Goal: Task Accomplishment & Management: Use online tool/utility

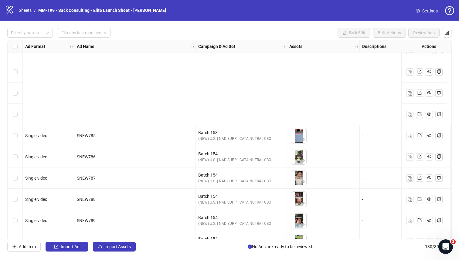
scroll to position [2577, 0]
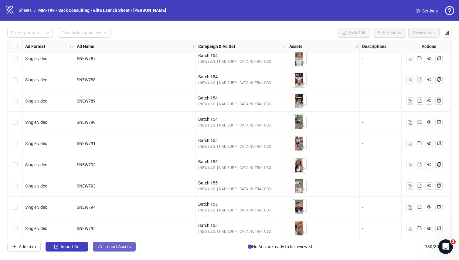
click at [115, 227] on span "Import Assets" at bounding box center [117, 246] width 26 height 5
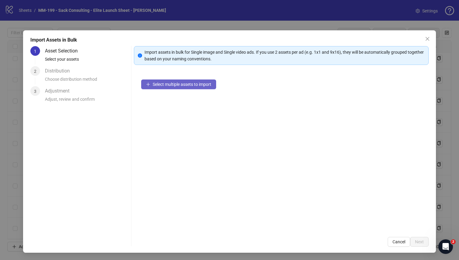
click at [182, 88] on button "Select multiple assets to import" at bounding box center [178, 84] width 75 height 10
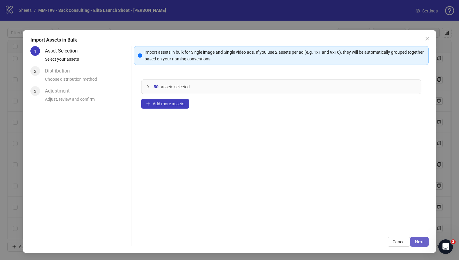
click at [286, 227] on button "Next" at bounding box center [419, 242] width 19 height 10
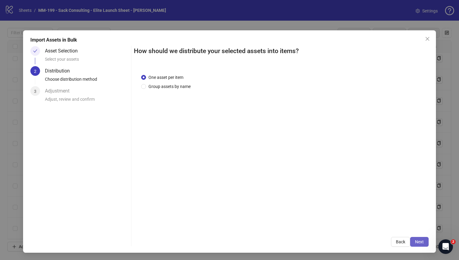
click at [286, 227] on span "Next" at bounding box center [419, 241] width 9 height 5
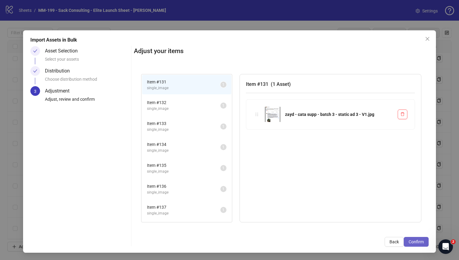
click at [286, 227] on span "Confirm" at bounding box center [415, 241] width 15 height 5
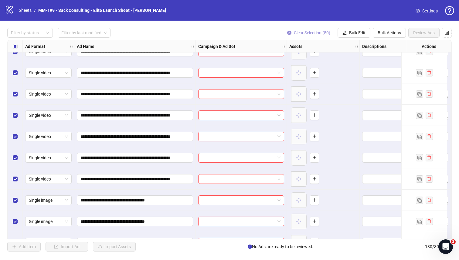
scroll to position [3472, 0]
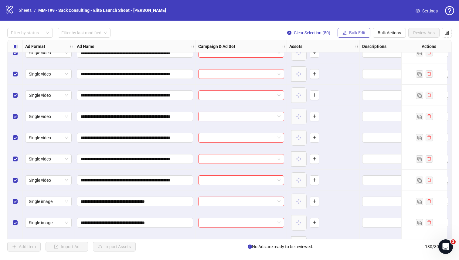
click at [286, 30] on button "Bulk Edit" at bounding box center [353, 33] width 33 height 10
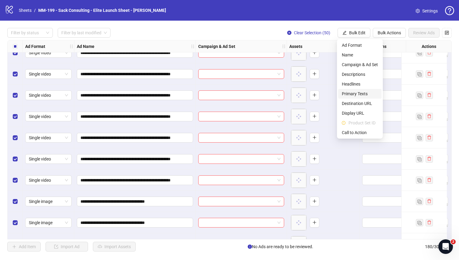
click at [286, 93] on span "Primary Texts" at bounding box center [360, 93] width 36 height 7
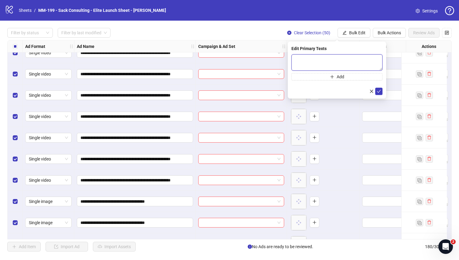
click at [286, 64] on textarea at bounding box center [336, 62] width 91 height 16
paste textarea "**********"
type textarea "**********"
click at [286, 77] on button "Add" at bounding box center [336, 76] width 91 height 7
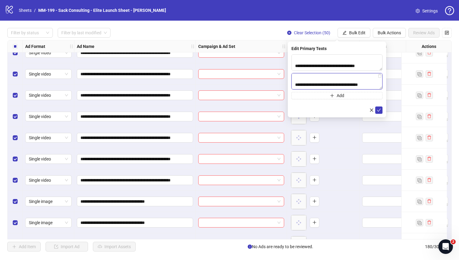
click at [286, 86] on textarea "**********" at bounding box center [336, 81] width 91 height 16
paste textarea "******"
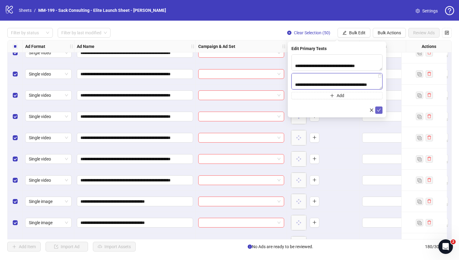
type textarea "**********"
click at [286, 109] on icon "check" at bounding box center [378, 110] width 4 height 4
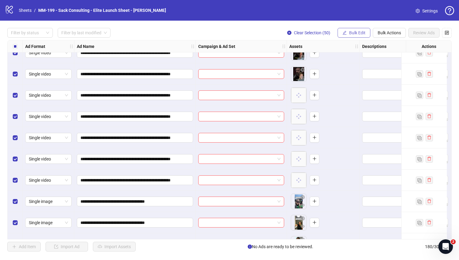
click at [286, 32] on span "Bulk Edit" at bounding box center [357, 32] width 16 height 5
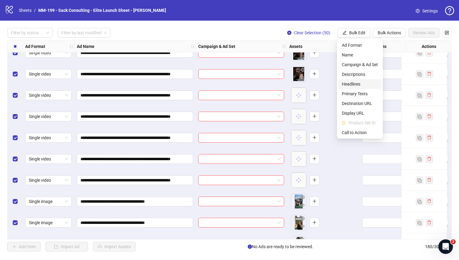
click at [286, 84] on span "Headlines" at bounding box center [360, 84] width 36 height 7
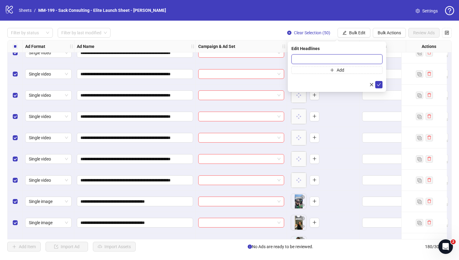
click at [286, 60] on input "text" at bounding box center [336, 59] width 91 height 10
paste input "**********"
type input "**********"
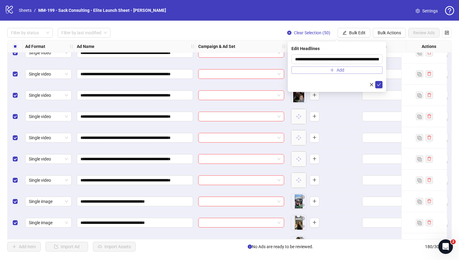
click at [286, 73] on button "Add" at bounding box center [336, 69] width 91 height 7
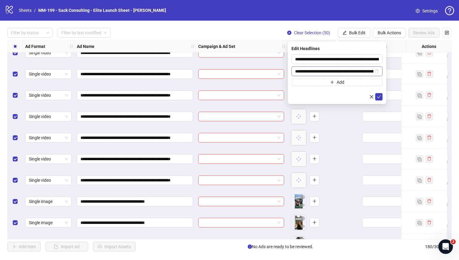
scroll to position [0, 36]
type input "**********"
click at [286, 95] on icon "check" at bounding box center [378, 97] width 4 height 4
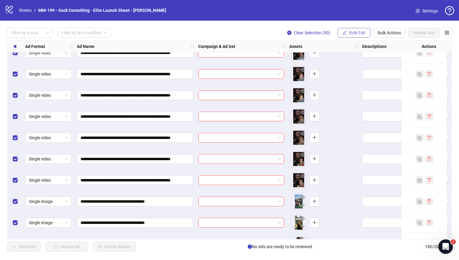
click at [286, 33] on span "Bulk Edit" at bounding box center [357, 32] width 16 height 5
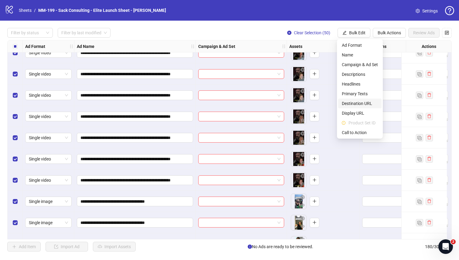
click at [286, 104] on span "Destination URL" at bounding box center [360, 103] width 36 height 7
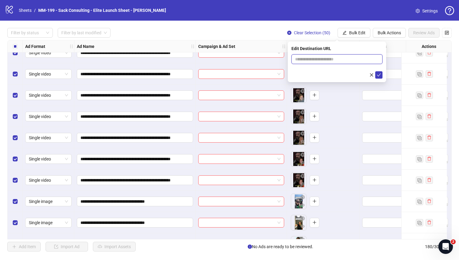
click at [286, 59] on input "text" at bounding box center [334, 59] width 79 height 7
paste input "**********"
type input "**********"
click at [286, 50] on div "Edit Destination URL" at bounding box center [336, 48] width 91 height 7
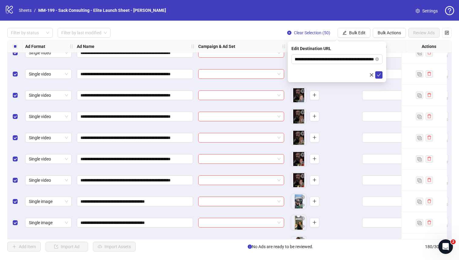
scroll to position [0, 0]
click at [286, 74] on icon "check" at bounding box center [378, 75] width 4 height 4
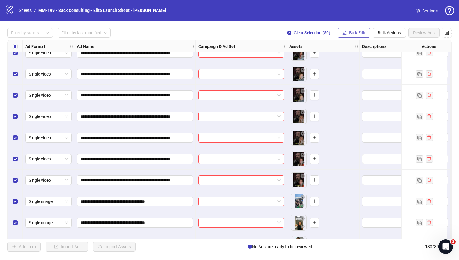
click at [286, 31] on span "Bulk Edit" at bounding box center [357, 32] width 16 height 5
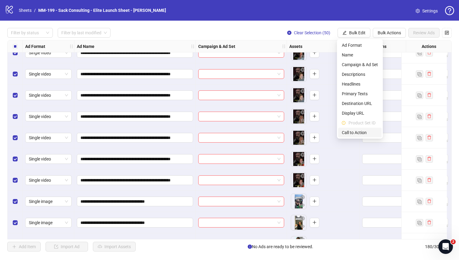
click at [286, 134] on span "Call to Action" at bounding box center [360, 132] width 36 height 7
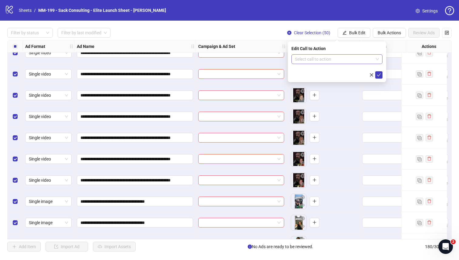
click at [286, 60] on input "search" at bounding box center [334, 59] width 78 height 9
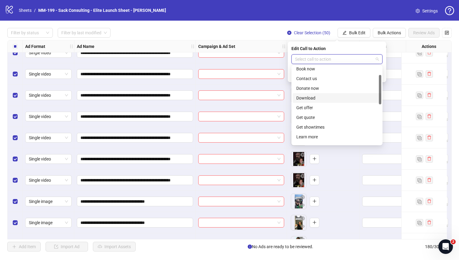
scroll to position [85, 0]
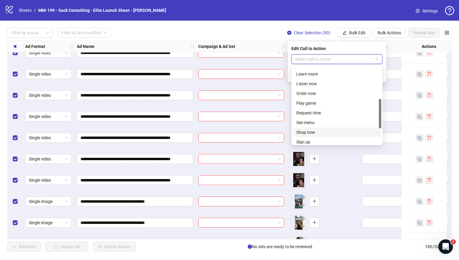
click at [286, 131] on div "Shop now" at bounding box center [336, 132] width 81 height 7
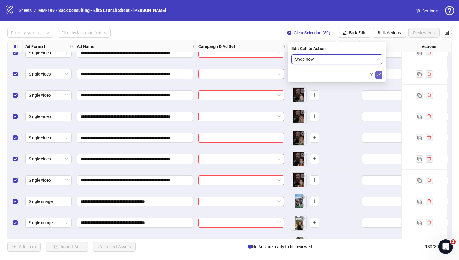
click at [286, 73] on icon "check" at bounding box center [378, 75] width 4 height 4
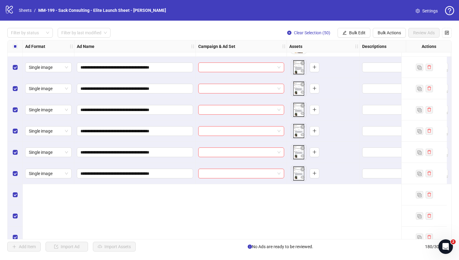
scroll to position [2677, 0]
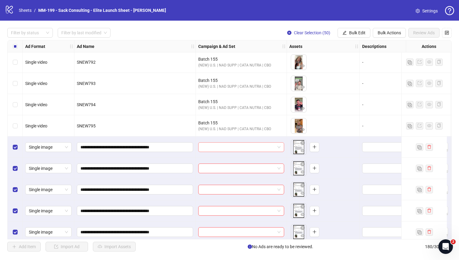
click at [225, 150] on input "search" at bounding box center [238, 147] width 73 height 9
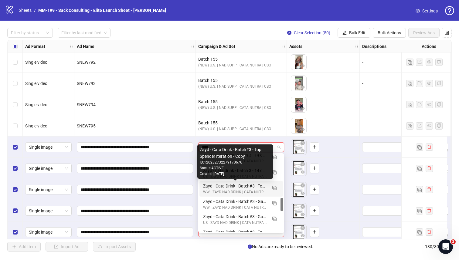
scroll to position [400, 0]
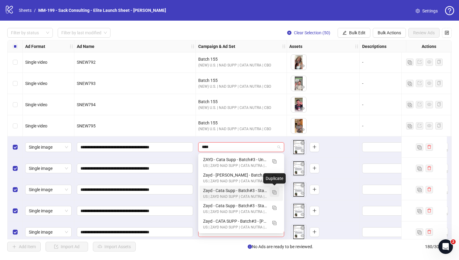
click at [275, 192] on img "button" at bounding box center [274, 192] width 4 height 4
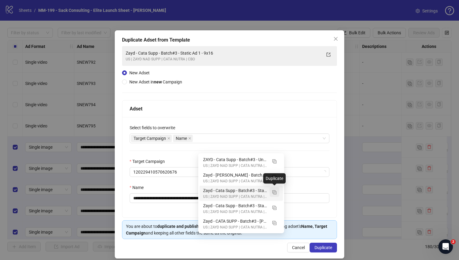
type input "****"
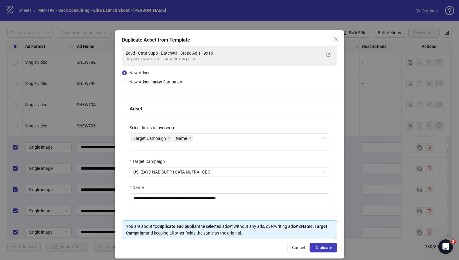
click at [286, 39] on span "Close" at bounding box center [336, 38] width 10 height 5
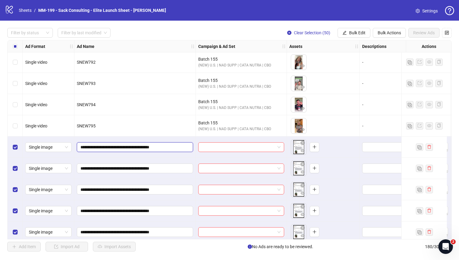
drag, startPoint x: 151, startPoint y: 147, endPoint x: 79, endPoint y: 150, distance: 72.2
click at [79, 150] on span "**********" at bounding box center [135, 147] width 116 height 10
click at [218, 147] on input "search" at bounding box center [238, 147] width 73 height 9
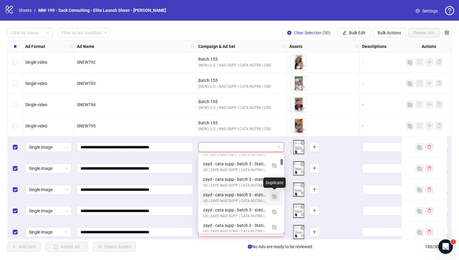
click at [274, 196] on img "button" at bounding box center [274, 196] width 4 height 4
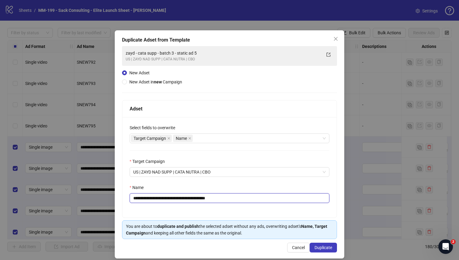
click at [194, 198] on input "**********" at bounding box center [230, 198] width 200 height 10
paste input "text"
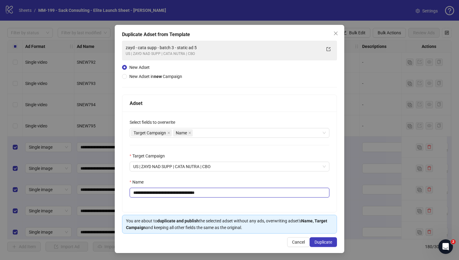
scroll to position [6, 0]
click at [208, 131] on div "Target Campaign Name" at bounding box center [226, 132] width 191 height 8
type input "**********"
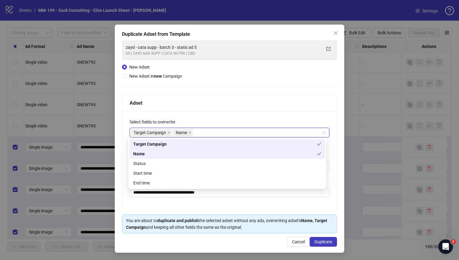
type input "*"
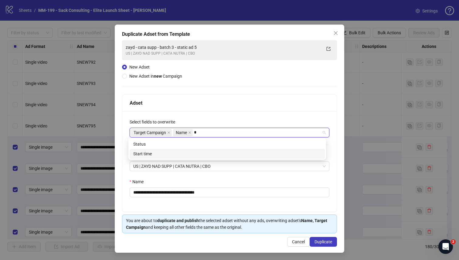
click at [181, 155] on div "Start time" at bounding box center [227, 153] width 188 height 7
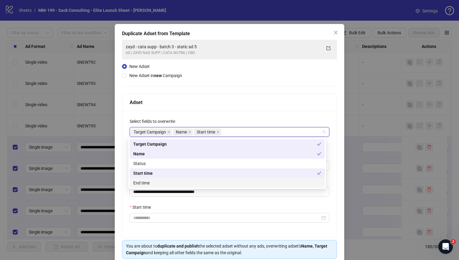
click at [233, 206] on div "Start time" at bounding box center [230, 208] width 200 height 9
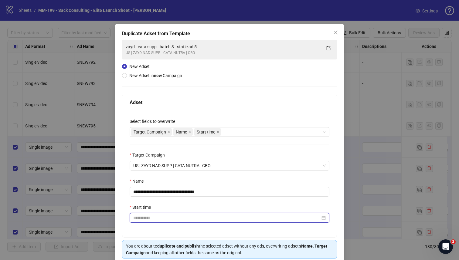
click at [221, 216] on input "Start time" at bounding box center [226, 217] width 187 height 7
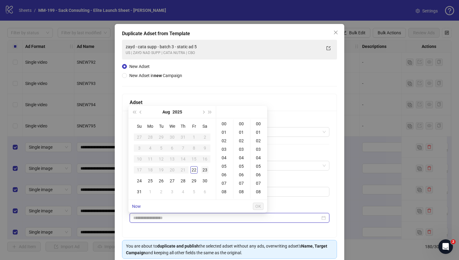
type input "**********"
click at [205, 168] on div "23" at bounding box center [204, 169] width 7 height 7
click at [222, 133] on div "01" at bounding box center [224, 132] width 15 height 8
type input "**********"
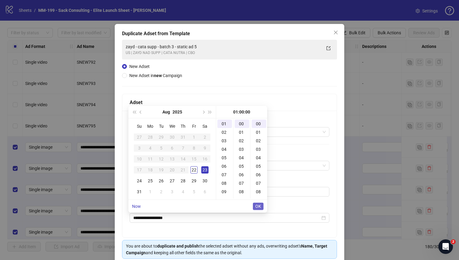
click at [259, 207] on span "OK" at bounding box center [258, 206] width 6 height 5
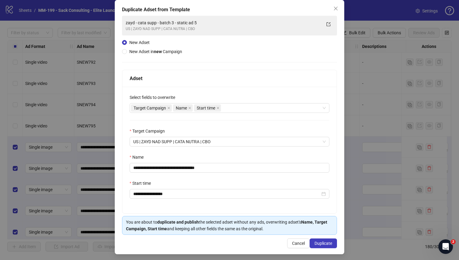
scroll to position [33, 0]
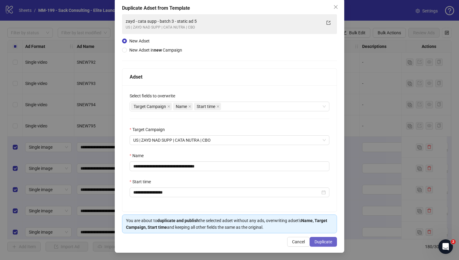
click at [286, 227] on span "Duplicate" at bounding box center [323, 241] width 18 height 5
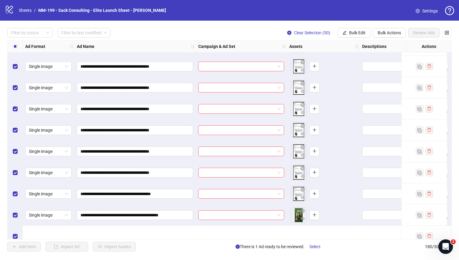
scroll to position [2742, 0]
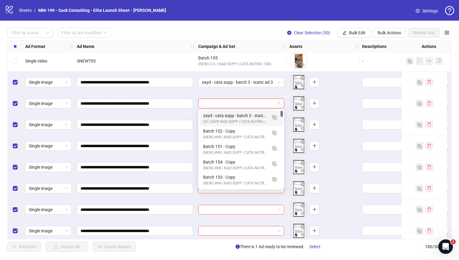
click at [230, 101] on input "search" at bounding box center [238, 103] width 73 height 9
click at [227, 115] on div "zayd - cata supp - batch 3 - static ad 3" at bounding box center [235, 115] width 64 height 7
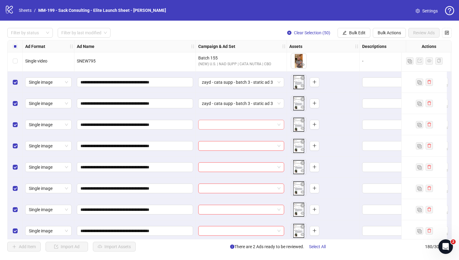
click at [224, 127] on input "search" at bounding box center [238, 124] width 73 height 9
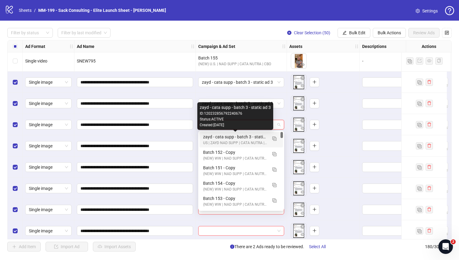
click at [223, 136] on div "zayd - cata supp - batch 3 - static ad 3" at bounding box center [235, 136] width 64 height 7
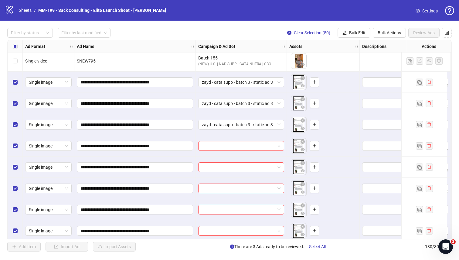
scroll to position [2751, 0]
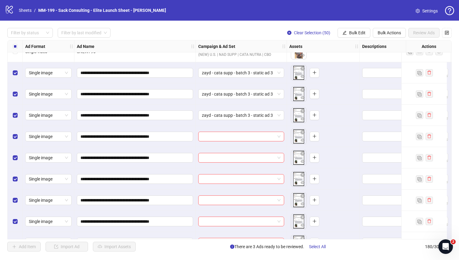
click at [223, 134] on div "**********" at bounding box center [229, 139] width 444 height 199
click at [223, 134] on input "search" at bounding box center [238, 136] width 73 height 9
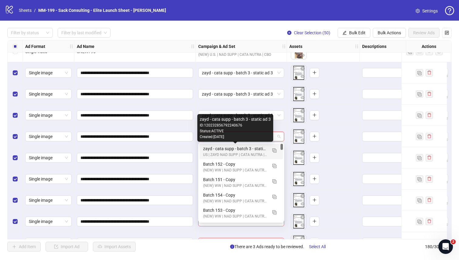
click at [222, 147] on div "zayd - cata supp - batch 3 - static ad 3" at bounding box center [235, 148] width 64 height 7
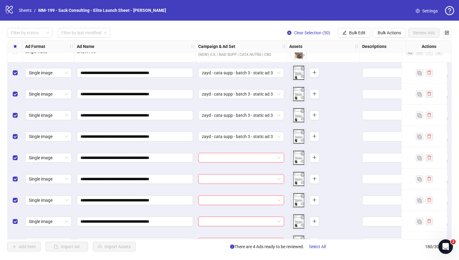
scroll to position [2762, 0]
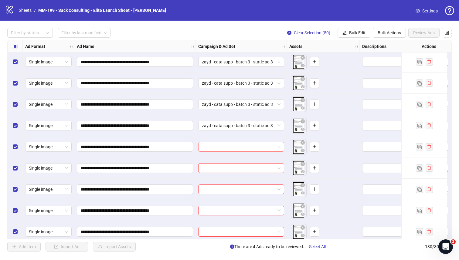
click at [222, 147] on input "search" at bounding box center [238, 146] width 73 height 9
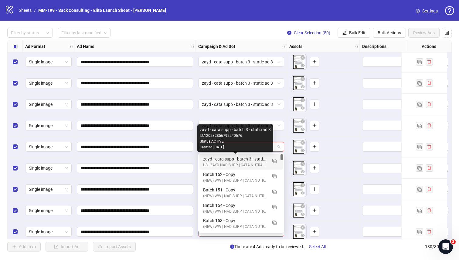
click at [222, 156] on div "zayd - cata supp - batch 3 - static ad 3" at bounding box center [235, 159] width 64 height 7
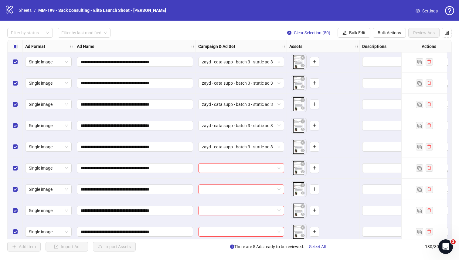
scroll to position [2773, 0]
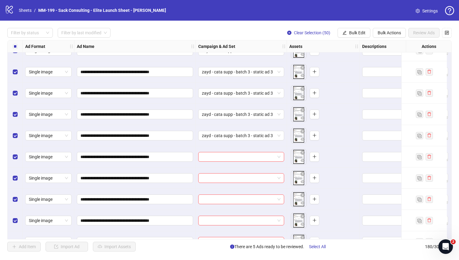
click at [222, 156] on input "search" at bounding box center [238, 156] width 73 height 9
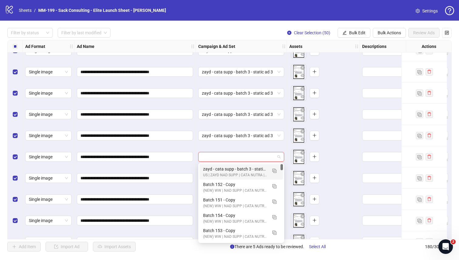
click at [221, 166] on div "zayd - cata supp - batch 3 - static ad 3" at bounding box center [235, 169] width 64 height 7
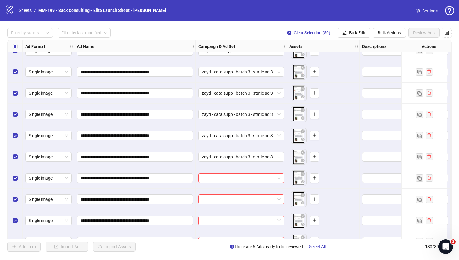
scroll to position [2781, 0]
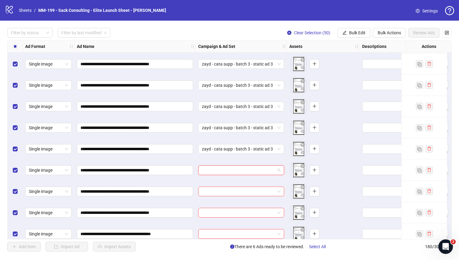
click at [220, 169] on input "search" at bounding box center [238, 170] width 73 height 9
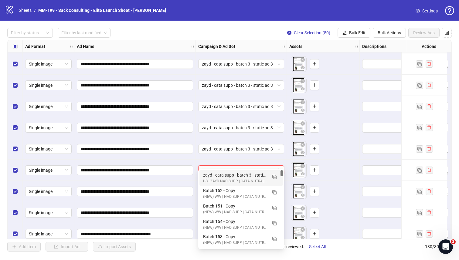
scroll to position [2791, 0]
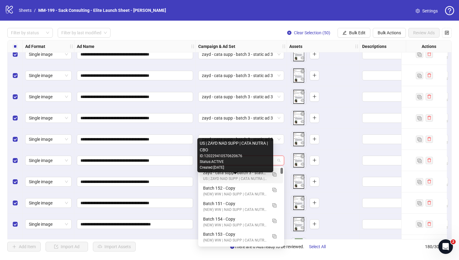
click at [218, 176] on div "US | ZAYD NAD SUPP | CATA NUTRA | CBO" at bounding box center [235, 179] width 64 height 6
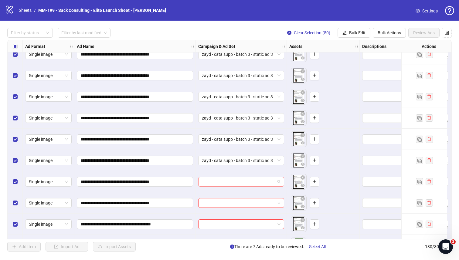
click at [217, 181] on input "search" at bounding box center [238, 181] width 73 height 9
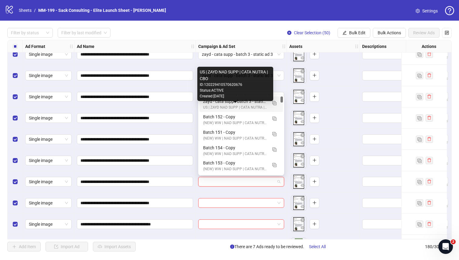
click at [223, 106] on div "US | ZAYD NAD SUPP | CATA NUTRA | CBO" at bounding box center [235, 108] width 64 height 6
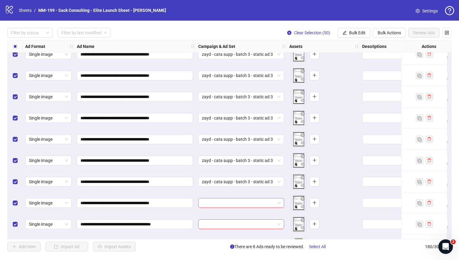
scroll to position [2821, 0]
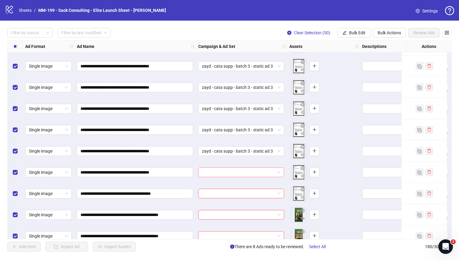
click at [215, 170] on input "search" at bounding box center [238, 172] width 73 height 9
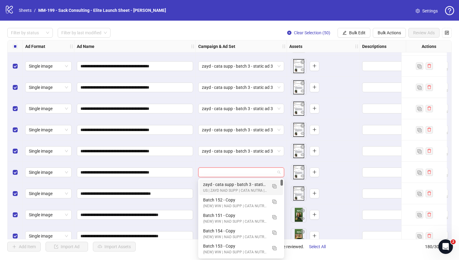
click at [214, 182] on div "zayd - cata supp - batch 3 - static ad 3" at bounding box center [235, 184] width 64 height 7
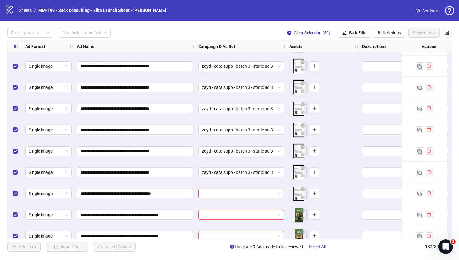
scroll to position [2833, 0]
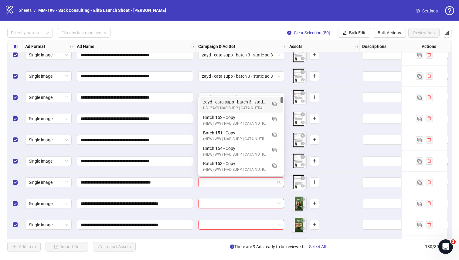
click at [214, 182] on input "search" at bounding box center [238, 182] width 73 height 9
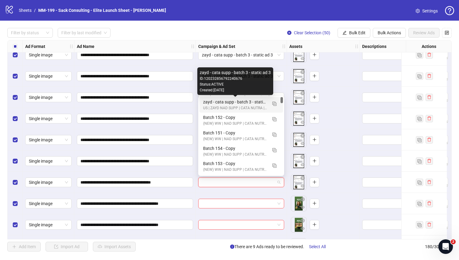
click at [229, 101] on div "zayd - cata supp - batch 3 - static ad 3" at bounding box center [235, 102] width 64 height 7
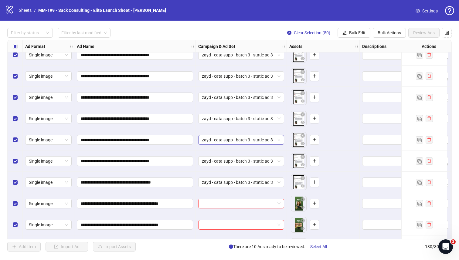
scroll to position [2871, 0]
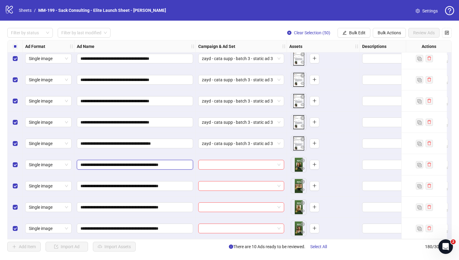
drag, startPoint x: 164, startPoint y: 164, endPoint x: 72, endPoint y: 162, distance: 92.5
click at [251, 162] on input "search" at bounding box center [238, 164] width 73 height 9
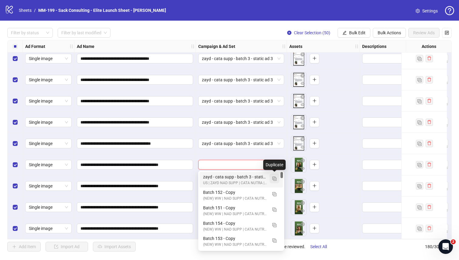
click at [273, 179] on img "button" at bounding box center [274, 179] width 4 height 4
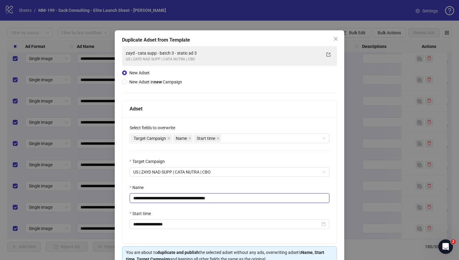
click at [183, 197] on input "**********" at bounding box center [230, 198] width 200 height 10
paste input "text"
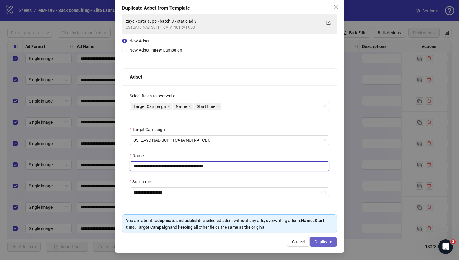
type input "**********"
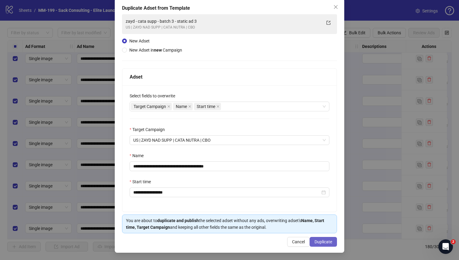
click at [286, 227] on span "Duplicate" at bounding box center [323, 241] width 18 height 5
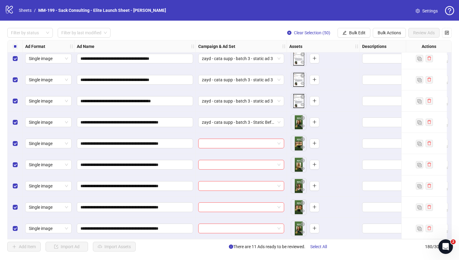
scroll to position [2917, 0]
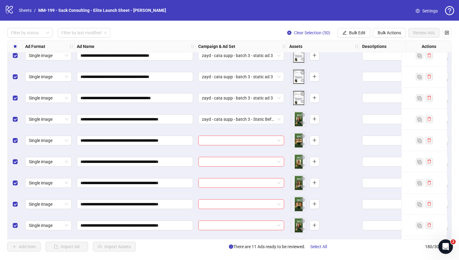
click at [257, 139] on input "search" at bounding box center [238, 140] width 73 height 9
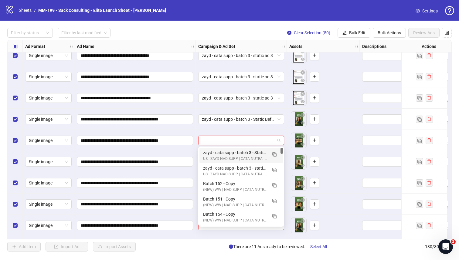
click at [253, 150] on div "zayd - cata supp - batch 3 - Static Before 86%" at bounding box center [235, 152] width 64 height 7
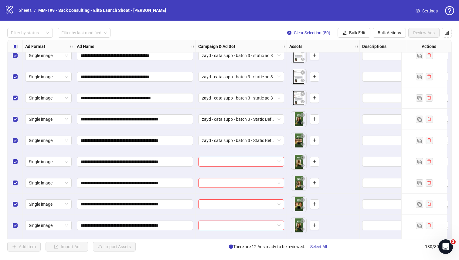
scroll to position [2932, 0]
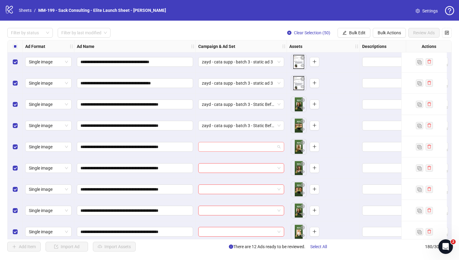
click at [252, 147] on input "search" at bounding box center [238, 146] width 73 height 9
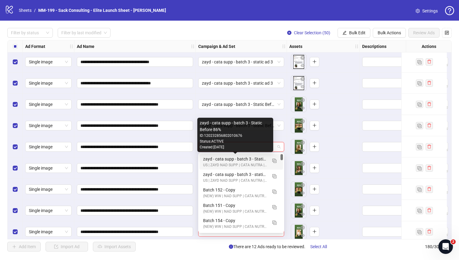
click at [249, 156] on div "zayd - cata supp - batch 3 - Static Before 86%" at bounding box center [235, 159] width 64 height 7
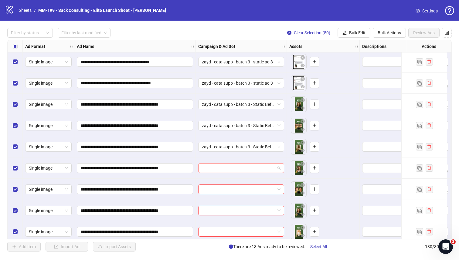
click at [246, 165] on input "search" at bounding box center [238, 168] width 73 height 9
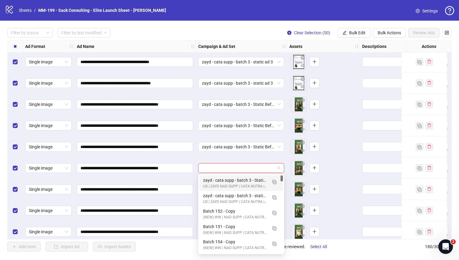
click at [243, 176] on div "zayd - cata supp - batch 3 - Static Before 86% US | ZAYD NAD SUPP | CATA NUTRA …" at bounding box center [240, 182] width 83 height 15
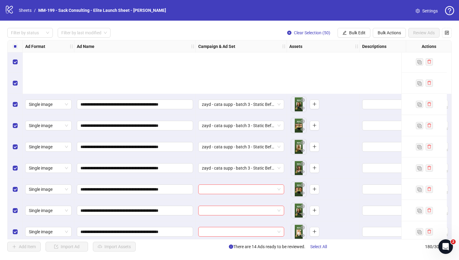
scroll to position [3009, 0]
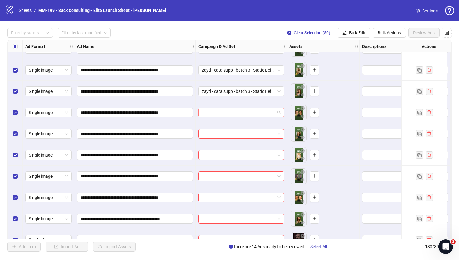
click at [242, 115] on input "search" at bounding box center [238, 112] width 73 height 9
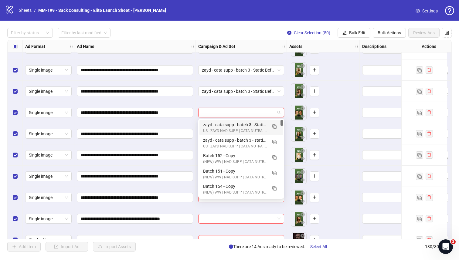
click at [239, 125] on div "zayd - cata supp - batch 3 - Static Before 86%" at bounding box center [235, 124] width 64 height 7
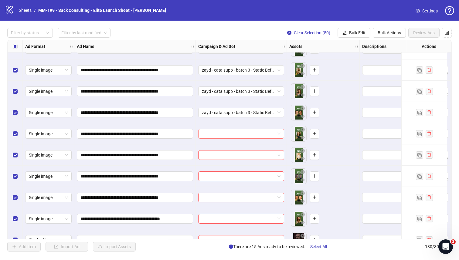
click at [238, 133] on input "search" at bounding box center [238, 133] width 73 height 9
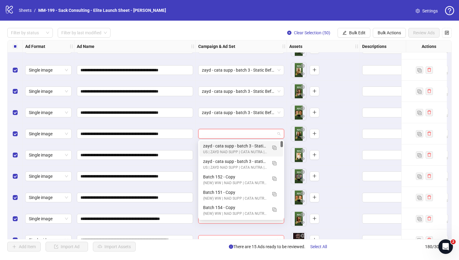
click at [236, 143] on div "zayd - cata supp - batch 3 - Static Before 86%" at bounding box center [235, 146] width 64 height 7
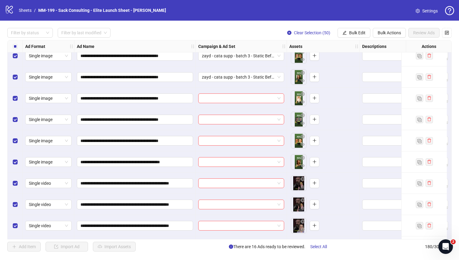
scroll to position [3077, 0]
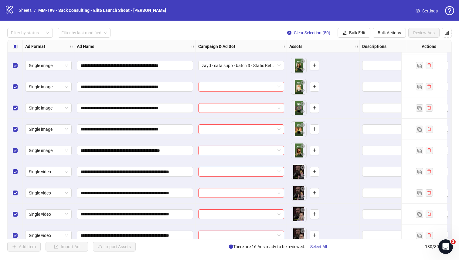
click at [241, 87] on input "search" at bounding box center [238, 86] width 73 height 9
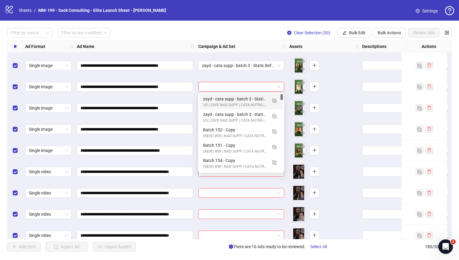
click at [238, 98] on div "zayd - cata supp - batch 3 - Static Before 86%" at bounding box center [235, 99] width 64 height 7
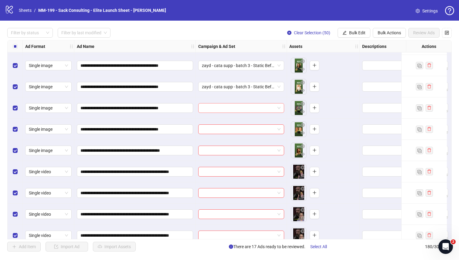
click at [236, 107] on input "search" at bounding box center [238, 107] width 73 height 9
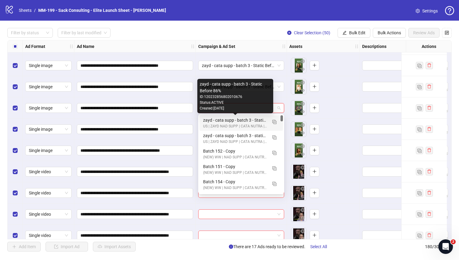
click at [233, 121] on div "zayd - cata supp - batch 3 - Static Before 86%" at bounding box center [235, 120] width 64 height 7
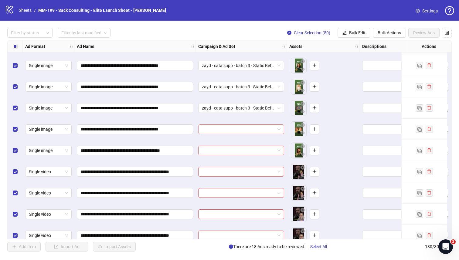
click at [231, 127] on input "search" at bounding box center [238, 129] width 73 height 9
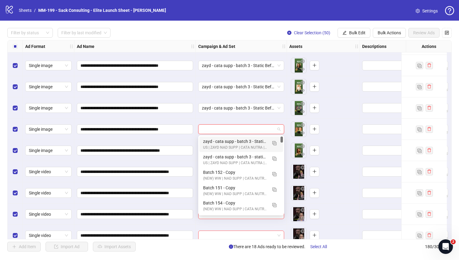
click at [228, 140] on div "zayd - cata supp - batch 3 - Static Before 86%" at bounding box center [235, 141] width 64 height 7
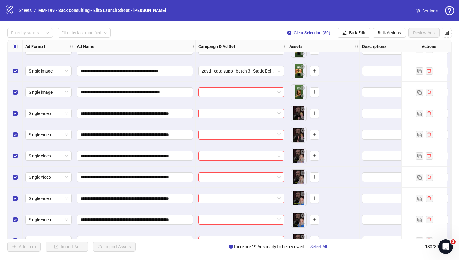
scroll to position [3147, 0]
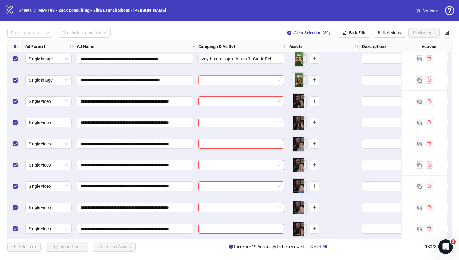
click at [235, 81] on input "search" at bounding box center [238, 80] width 73 height 9
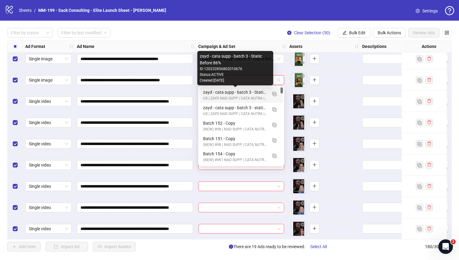
click at [233, 91] on div "zayd - cata supp - batch 3 - Static Before 86%" at bounding box center [235, 92] width 64 height 7
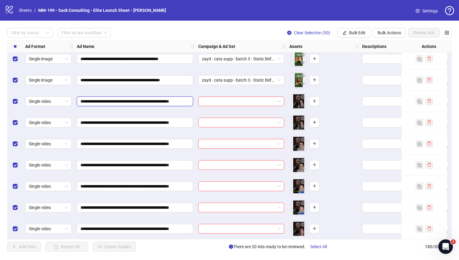
drag, startPoint x: 184, startPoint y: 102, endPoint x: 75, endPoint y: 101, distance: 109.5
click at [75, 101] on div "**********" at bounding box center [134, 101] width 121 height 21
click at [204, 100] on input "search" at bounding box center [238, 101] width 73 height 9
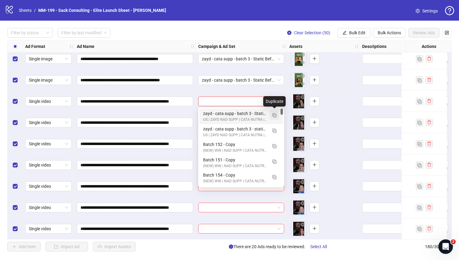
click at [271, 115] on button "button" at bounding box center [274, 115] width 10 height 10
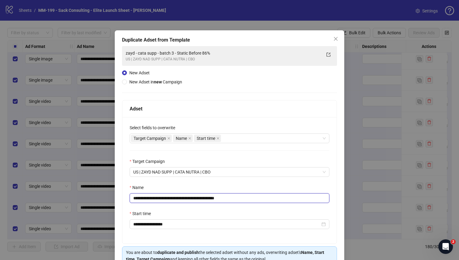
click at [173, 195] on input "**********" at bounding box center [230, 198] width 200 height 10
paste input "text"
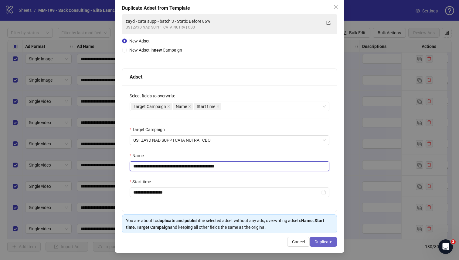
type input "**********"
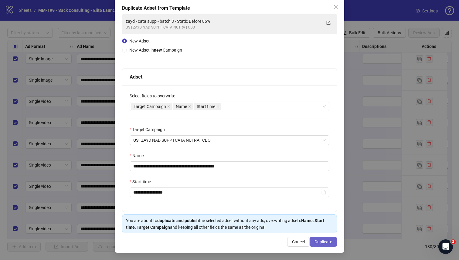
click at [286, 227] on span "Duplicate" at bounding box center [323, 241] width 18 height 5
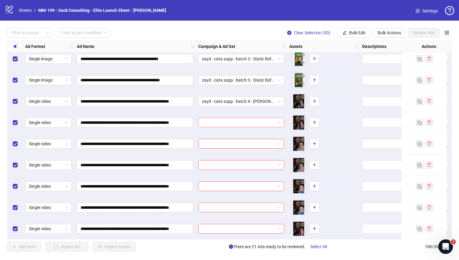
click at [237, 122] on input "search" at bounding box center [238, 122] width 73 height 9
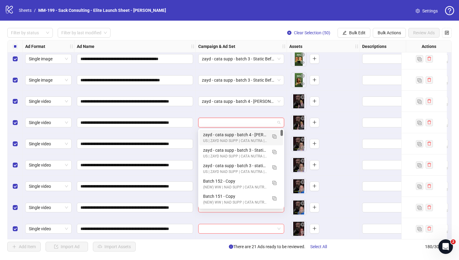
click at [235, 134] on div "zayd - cata supp - batch 4 - [PERSON_NAME] deepfake" at bounding box center [235, 134] width 64 height 7
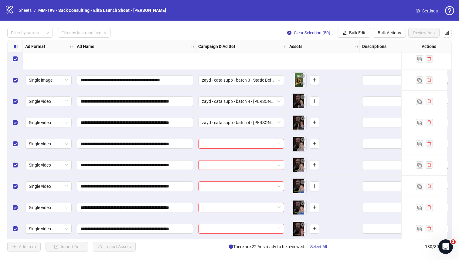
scroll to position [3199, 0]
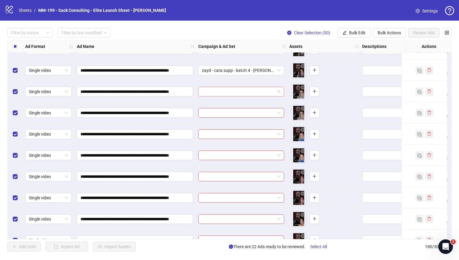
click at [232, 89] on input "search" at bounding box center [238, 91] width 73 height 9
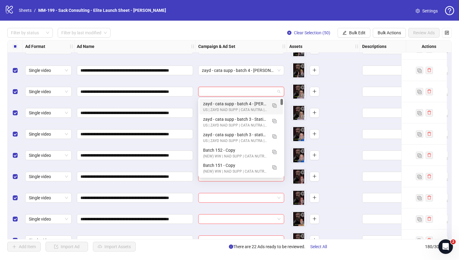
click at [230, 102] on div "zayd - cata supp - batch 4 - [PERSON_NAME] deepfake" at bounding box center [235, 103] width 64 height 7
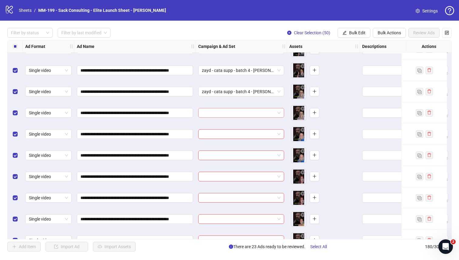
click at [230, 110] on input "search" at bounding box center [238, 112] width 73 height 9
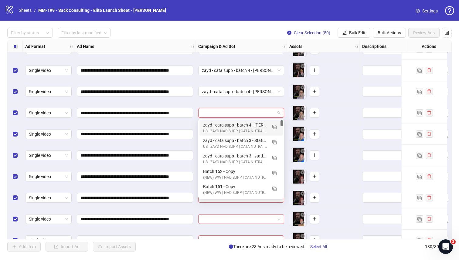
click at [225, 124] on div "zayd - cata supp - batch 4 - [PERSON_NAME] deepfake" at bounding box center [235, 125] width 64 height 7
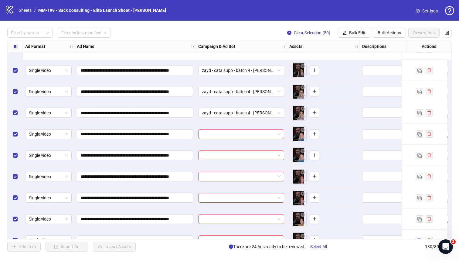
scroll to position [3260, 0]
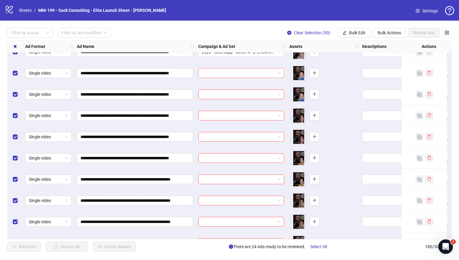
click at [229, 72] on input "search" at bounding box center [238, 73] width 73 height 9
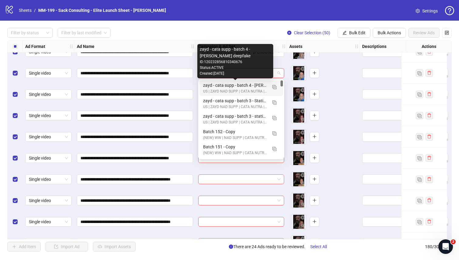
click at [228, 85] on div "zayd - cata supp - batch 4 - [PERSON_NAME] deepfake" at bounding box center [235, 85] width 64 height 7
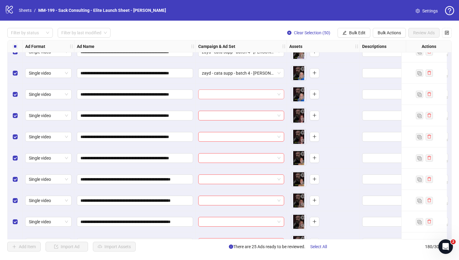
click at [225, 93] on input "search" at bounding box center [238, 94] width 73 height 9
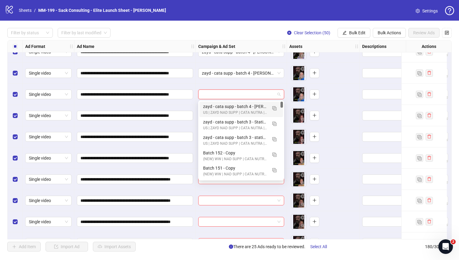
click at [224, 103] on div "zayd - cata supp - batch 4 - [PERSON_NAME] deepfake" at bounding box center [235, 106] width 64 height 7
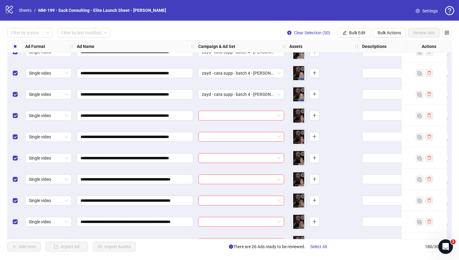
scroll to position [3300, 0]
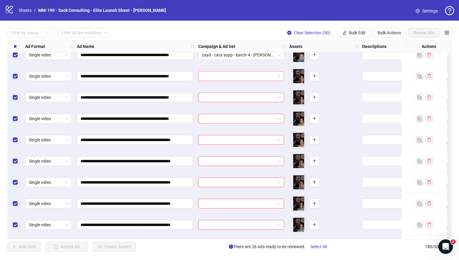
click at [227, 77] on input "search" at bounding box center [238, 76] width 73 height 9
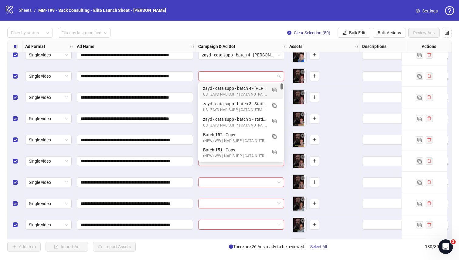
click at [227, 89] on div "zayd - cata supp - batch 4 - [PERSON_NAME] deepfake" at bounding box center [235, 88] width 64 height 7
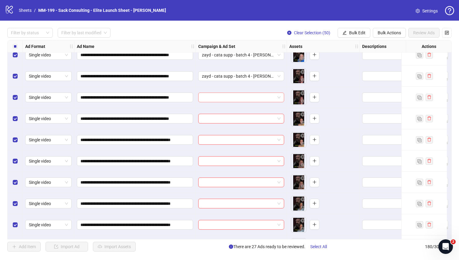
click at [225, 95] on input "search" at bounding box center [238, 97] width 73 height 9
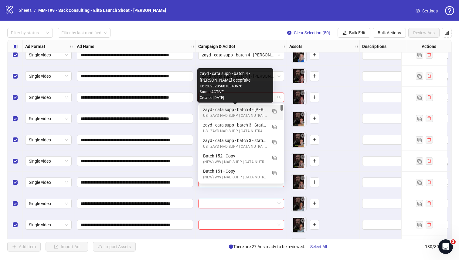
click at [221, 110] on div "zayd - cata supp - batch 4 - [PERSON_NAME] deepfake" at bounding box center [235, 109] width 64 height 7
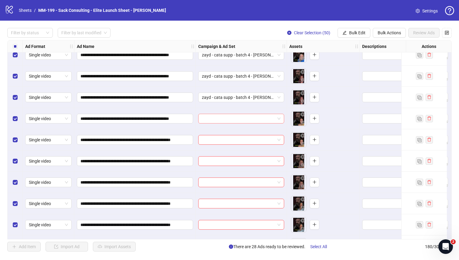
click at [218, 121] on input "search" at bounding box center [238, 118] width 73 height 9
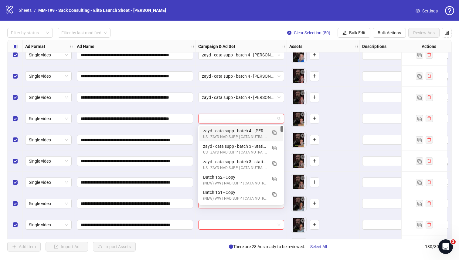
click at [217, 130] on div "zayd - cata supp - batch 4 - [PERSON_NAME] deepfake" at bounding box center [235, 130] width 64 height 7
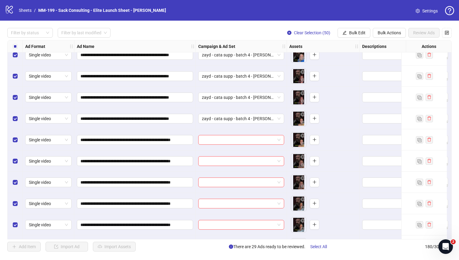
scroll to position [3338, 0]
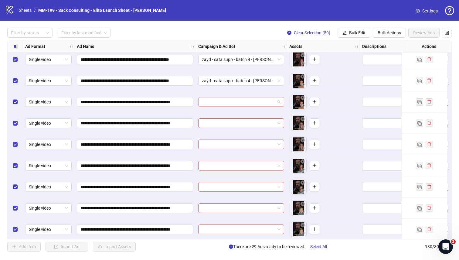
click at [221, 100] on input "search" at bounding box center [238, 101] width 73 height 9
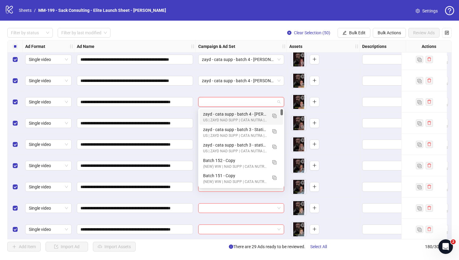
click at [220, 113] on div "zayd - cata supp - batch 4 - [PERSON_NAME] deepfake" at bounding box center [235, 114] width 64 height 7
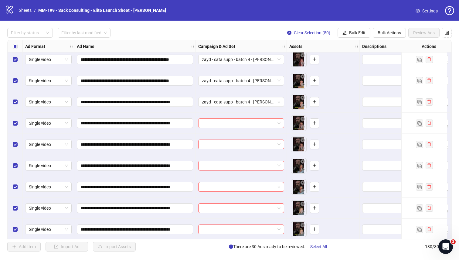
click at [219, 123] on input "search" at bounding box center [238, 123] width 73 height 9
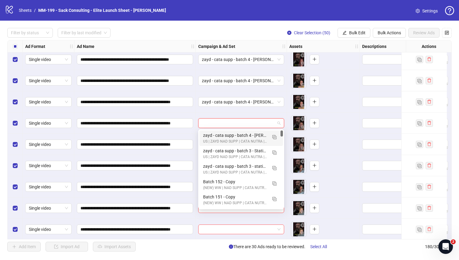
click at [218, 133] on div "zayd - cata supp - batch 4 - [PERSON_NAME] deepfake" at bounding box center [235, 135] width 64 height 7
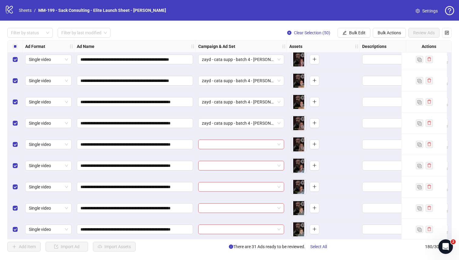
scroll to position [3390, 0]
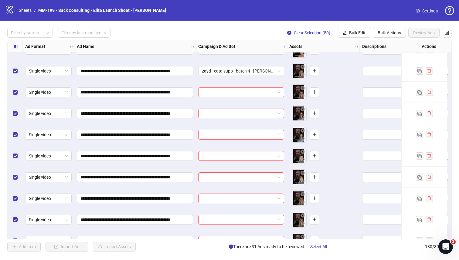
click at [223, 90] on input "search" at bounding box center [238, 92] width 73 height 9
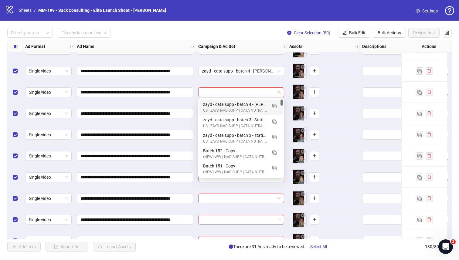
click at [222, 103] on div "zayd - cata supp - batch 4 - [PERSON_NAME] deepfake" at bounding box center [235, 104] width 64 height 7
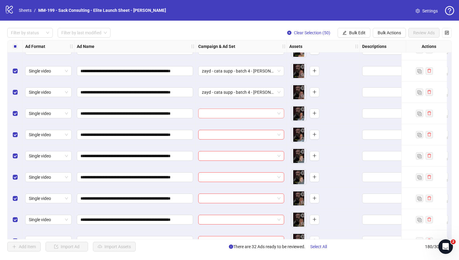
click at [220, 113] on input "search" at bounding box center [238, 113] width 73 height 9
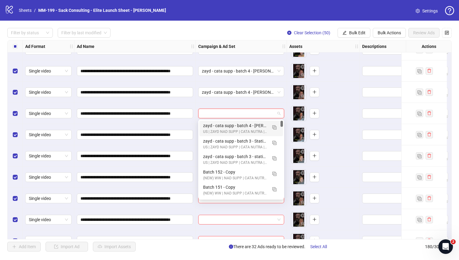
click at [218, 123] on div "zayd - cata supp - batch 4 - [PERSON_NAME] deepfake" at bounding box center [235, 125] width 64 height 7
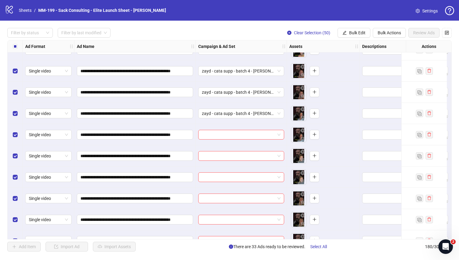
scroll to position [3428, 0]
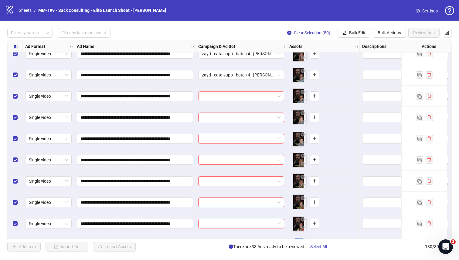
click at [223, 95] on input "search" at bounding box center [238, 96] width 73 height 9
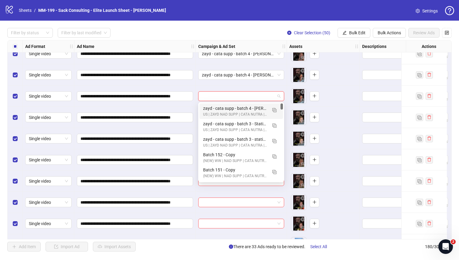
click at [222, 106] on div "zayd - cata supp - batch 4 - [PERSON_NAME] deepfake" at bounding box center [235, 108] width 64 height 7
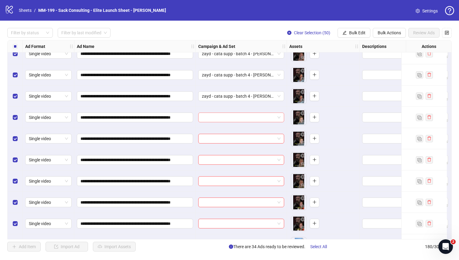
click at [221, 114] on input "search" at bounding box center [238, 117] width 73 height 9
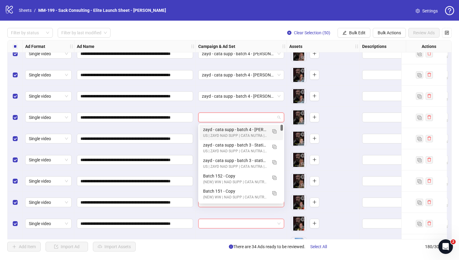
click at [221, 127] on div "zayd - cata supp - batch 4 - [PERSON_NAME] deepfake" at bounding box center [235, 129] width 64 height 7
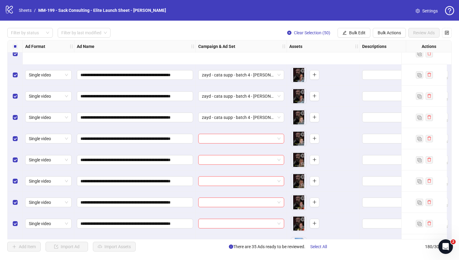
scroll to position [3481, 0]
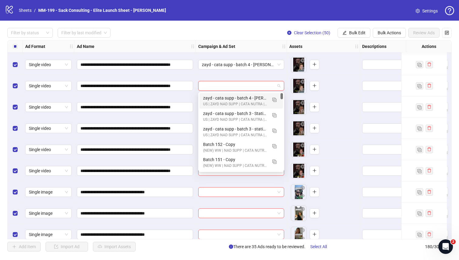
click at [226, 87] on input "search" at bounding box center [238, 85] width 73 height 9
click at [225, 98] on div "zayd - cata supp - batch 4 - [PERSON_NAME] deepfake" at bounding box center [235, 98] width 64 height 7
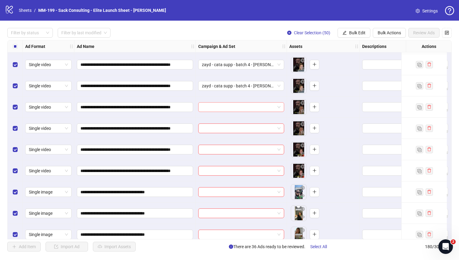
click at [224, 106] on input "search" at bounding box center [238, 107] width 73 height 9
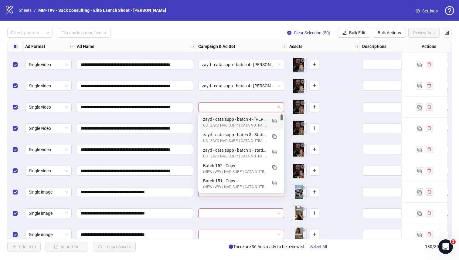
click at [223, 118] on div "zayd - cata supp - batch 4 - [PERSON_NAME] deepfake" at bounding box center [235, 119] width 64 height 7
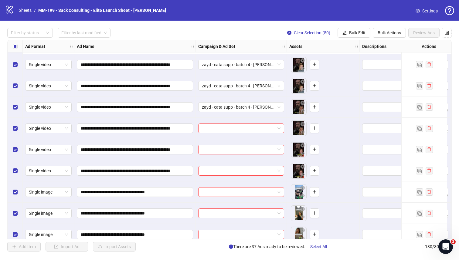
scroll to position [3523, 0]
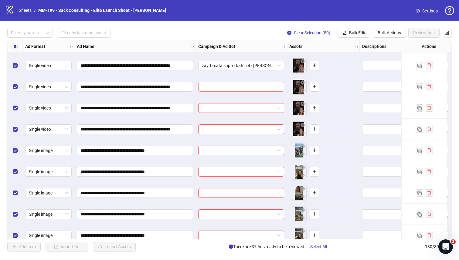
click at [226, 87] on input "search" at bounding box center [238, 86] width 73 height 9
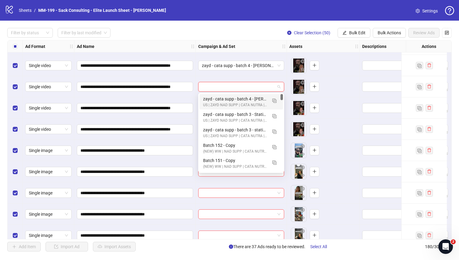
click at [226, 98] on div "zayd - cata supp - batch 4 - [PERSON_NAME] deepfake" at bounding box center [235, 99] width 64 height 7
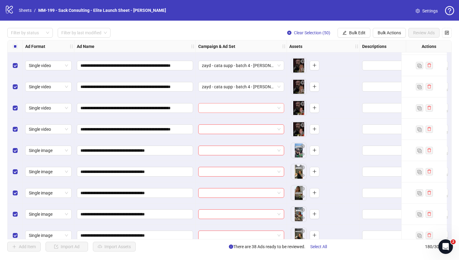
click at [225, 105] on input "search" at bounding box center [238, 107] width 73 height 9
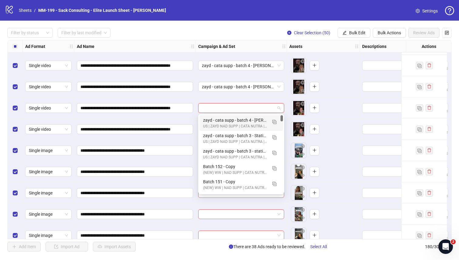
click at [224, 119] on div "zayd - cata supp - batch 4 - [PERSON_NAME] deepfake" at bounding box center [235, 120] width 64 height 7
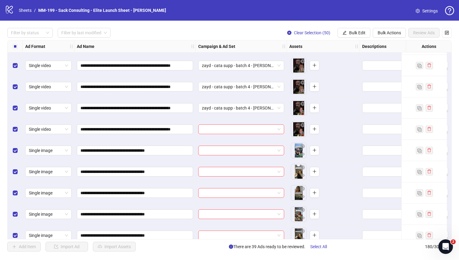
scroll to position [3556, 0]
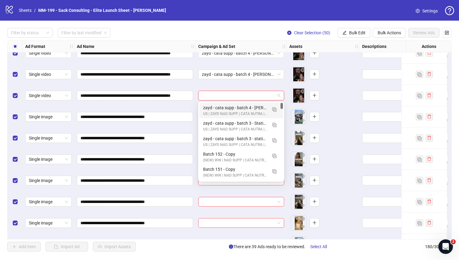
click at [225, 94] on input "search" at bounding box center [238, 95] width 73 height 9
click at [224, 106] on div "zayd - cata supp - batch 4 - [PERSON_NAME] deepfake" at bounding box center [235, 107] width 64 height 7
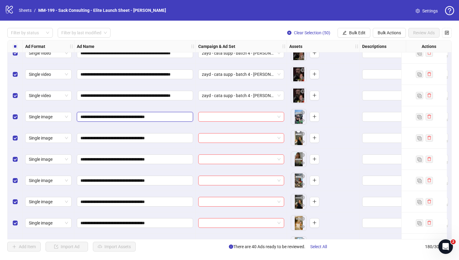
drag, startPoint x: 157, startPoint y: 118, endPoint x: 75, endPoint y: 118, distance: 81.9
click at [75, 118] on div "**********" at bounding box center [134, 116] width 121 height 21
click at [221, 118] on input "search" at bounding box center [238, 116] width 73 height 9
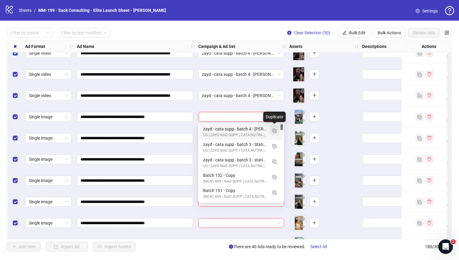
click at [275, 130] on img "button" at bounding box center [274, 131] width 4 height 4
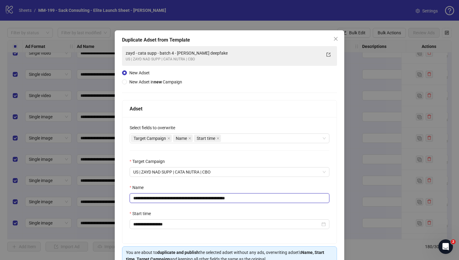
click at [197, 197] on input "**********" at bounding box center [230, 198] width 200 height 10
paste input "text"
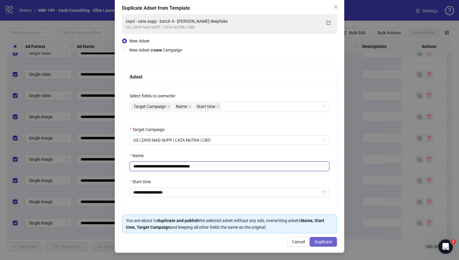
type input "**********"
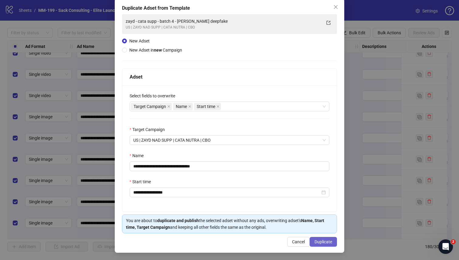
click at [286, 227] on button "Duplicate" at bounding box center [322, 242] width 27 height 10
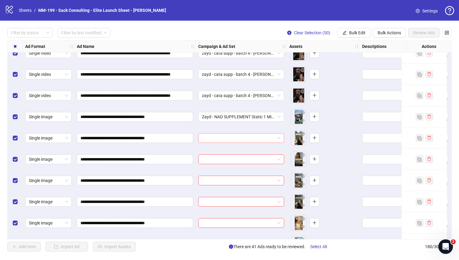
click at [240, 134] on input "search" at bounding box center [238, 137] width 73 height 9
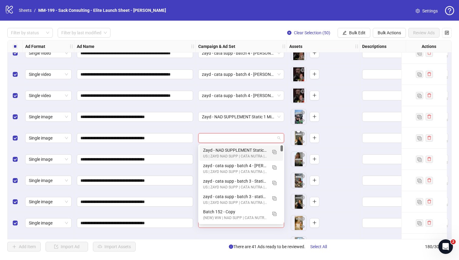
click at [237, 147] on div "Zayd - NAD SUPPLEMENT Static 1 Mirror" at bounding box center [235, 150] width 64 height 7
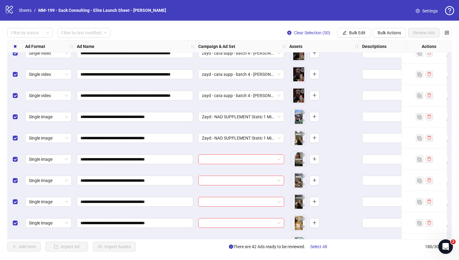
scroll to position [3586, 0]
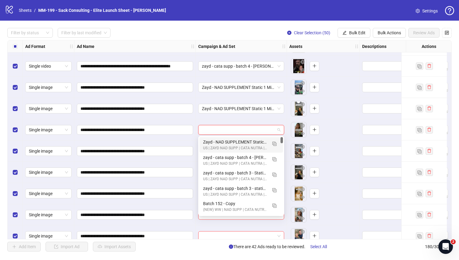
click at [236, 130] on input "search" at bounding box center [238, 129] width 73 height 9
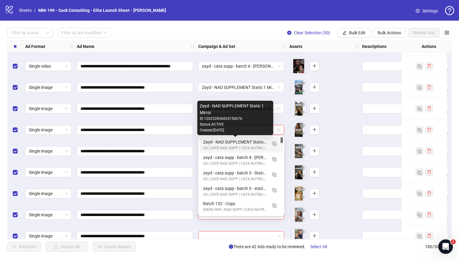
click at [235, 141] on div "Zayd - NAD SUPPLEMENT Static 1 Mirror" at bounding box center [235, 142] width 64 height 7
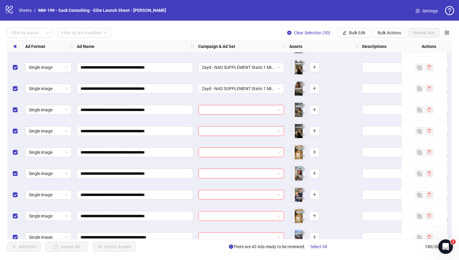
scroll to position [3629, 0]
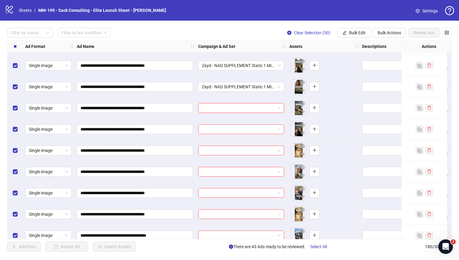
click at [235, 108] on input "search" at bounding box center [238, 107] width 73 height 9
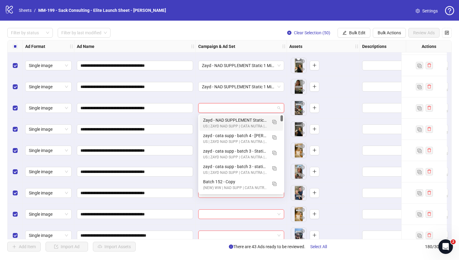
click at [235, 119] on div "Zayd - NAD SUPPLEMENT Static 1 Mirror" at bounding box center [235, 120] width 64 height 7
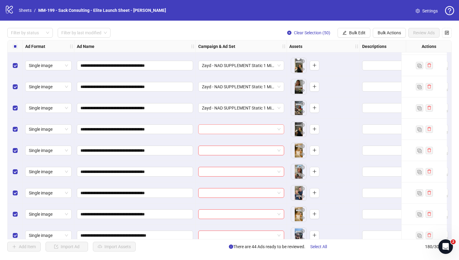
click at [234, 127] on input "search" at bounding box center [238, 129] width 73 height 9
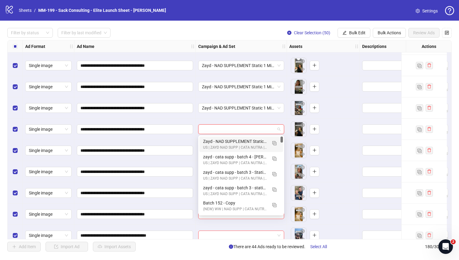
click at [234, 140] on div "Zayd - NAD SUPPLEMENT Static 1 Mirror" at bounding box center [235, 141] width 64 height 7
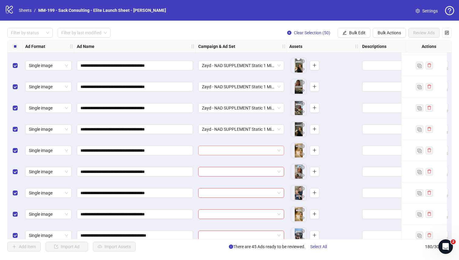
click at [231, 151] on input "search" at bounding box center [238, 150] width 73 height 9
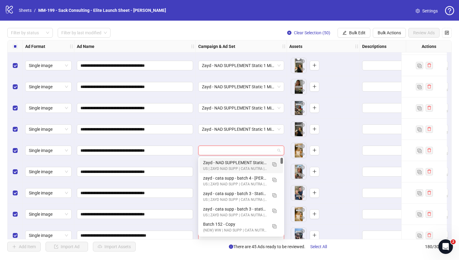
click at [230, 161] on div "Zayd - NAD SUPPLEMENT Static 1 Mirror" at bounding box center [235, 162] width 64 height 7
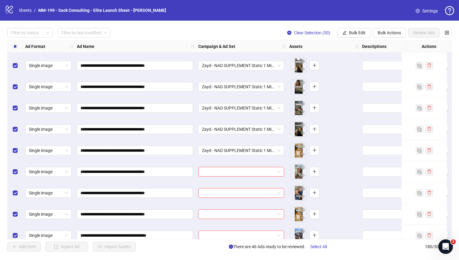
scroll to position [3638, 0]
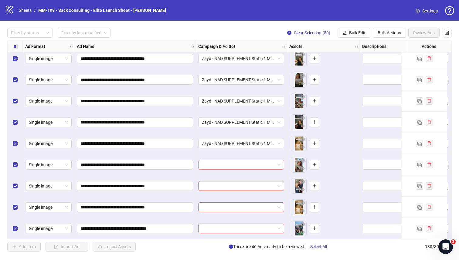
click at [230, 162] on input "search" at bounding box center [238, 164] width 73 height 9
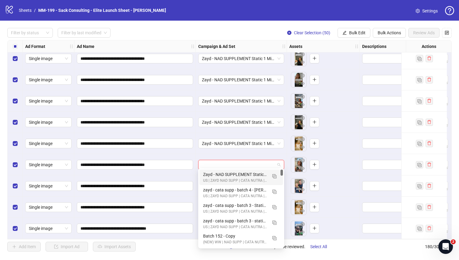
click at [227, 175] on div "Zayd - NAD SUPPLEMENT Static 1 Mirror" at bounding box center [235, 174] width 64 height 7
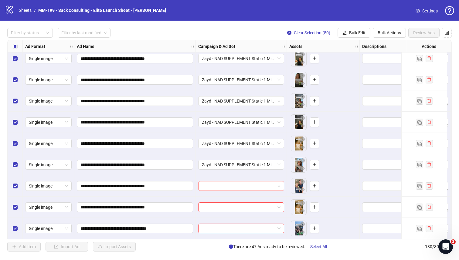
click at [224, 187] on input "search" at bounding box center [238, 185] width 73 height 9
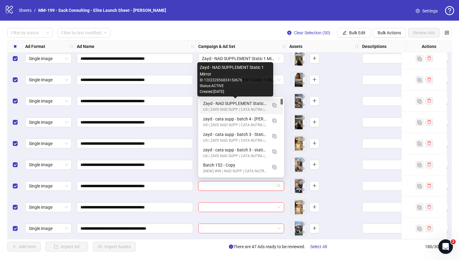
click at [235, 102] on div "Zayd - NAD SUPPLEMENT Static 1 Mirror" at bounding box center [235, 103] width 64 height 7
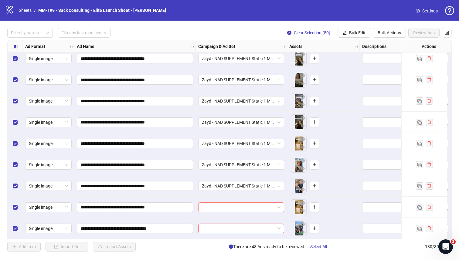
click at [219, 203] on input "search" at bounding box center [238, 207] width 73 height 9
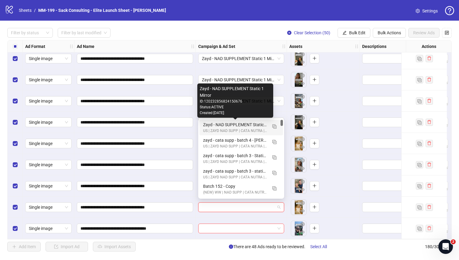
click at [219, 124] on div "Zayd - NAD SUPPLEMENT Static 1 Mirror" at bounding box center [235, 124] width 64 height 7
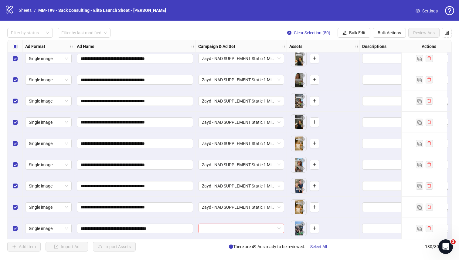
click at [211, 225] on input "search" at bounding box center [238, 228] width 73 height 9
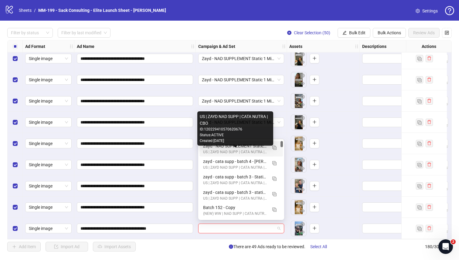
click at [212, 149] on div "US | ZAYD NAD SUPP | CATA NUTRA | CBO" at bounding box center [235, 152] width 64 height 6
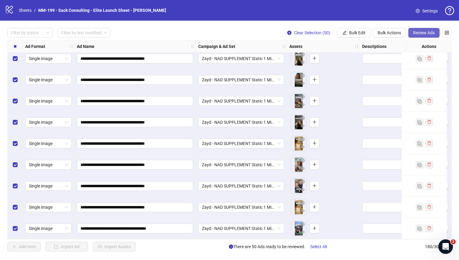
click at [286, 32] on span "Review Ads" at bounding box center [424, 32] width 22 height 5
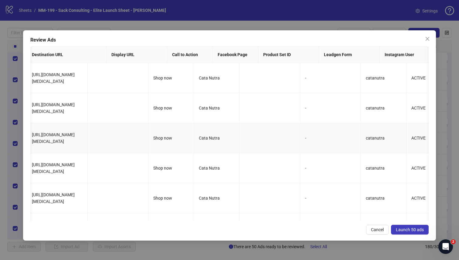
scroll to position [0, 0]
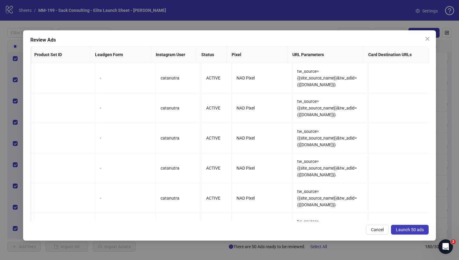
click at [286, 227] on span "Launch 50 ads" at bounding box center [410, 229] width 28 height 5
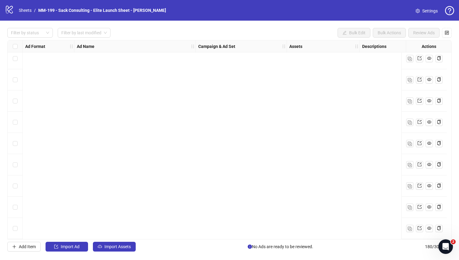
scroll to position [3251, 0]
